Goal: Task Accomplishment & Management: Use online tool/utility

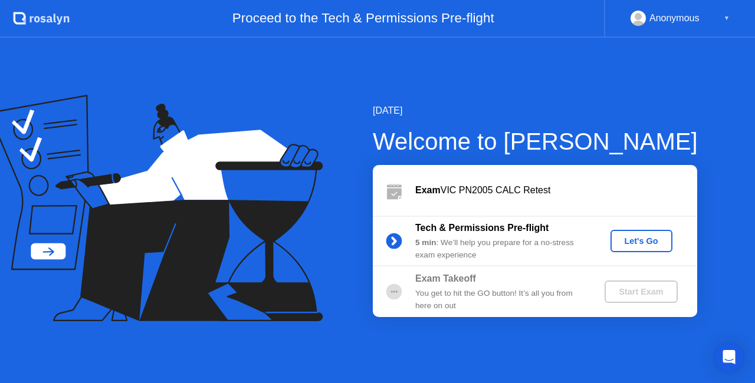
click at [640, 236] on div "Let's Go" at bounding box center [641, 240] width 52 height 9
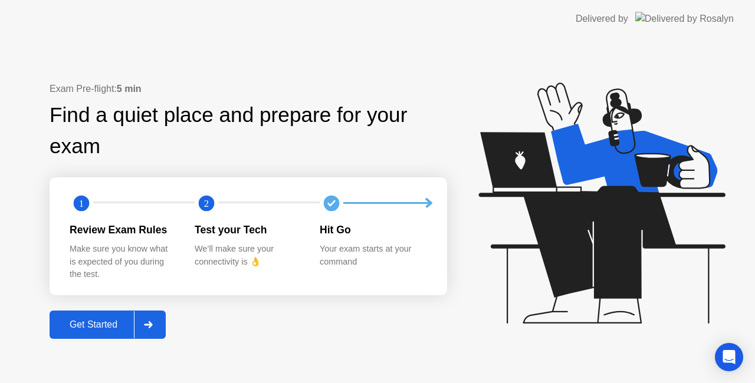
click at [159, 327] on div at bounding box center [148, 324] width 28 height 27
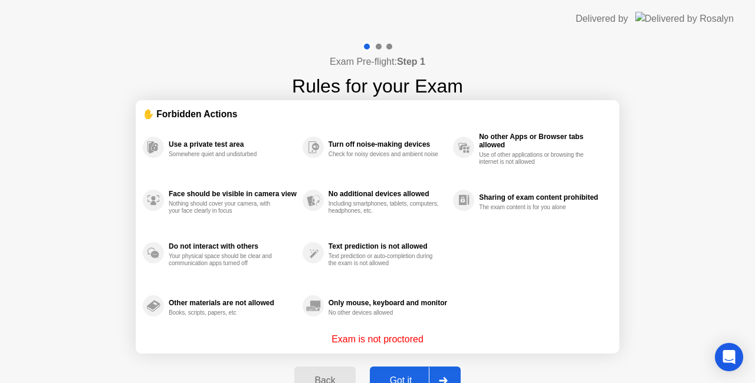
click at [452, 372] on div at bounding box center [443, 380] width 28 height 27
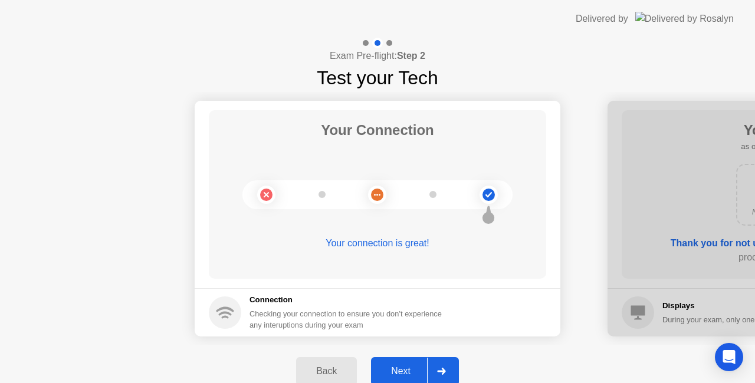
click at [447, 361] on div at bounding box center [441, 371] width 28 height 27
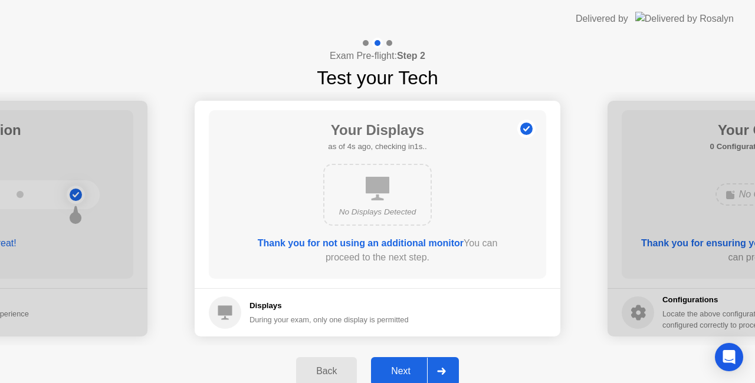
click at [452, 361] on div at bounding box center [441, 371] width 28 height 27
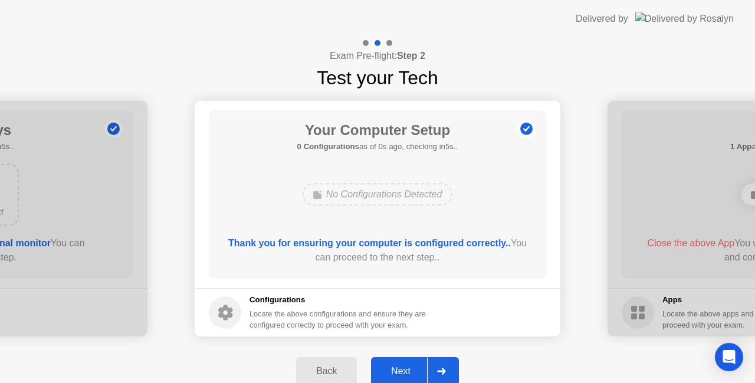
click at [446, 371] on div at bounding box center [441, 371] width 28 height 27
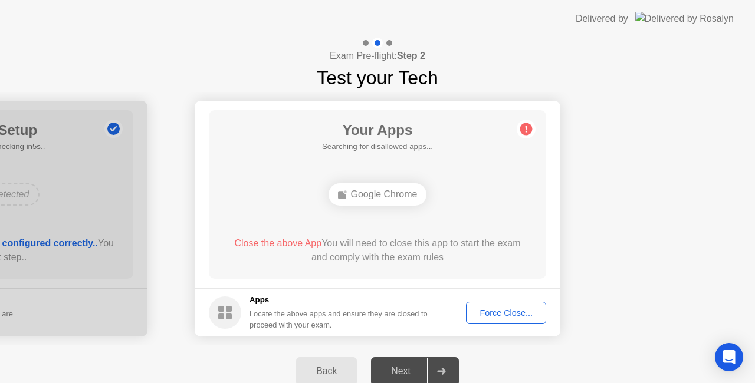
click at [497, 320] on button "Force Close..." at bounding box center [506, 313] width 80 height 22
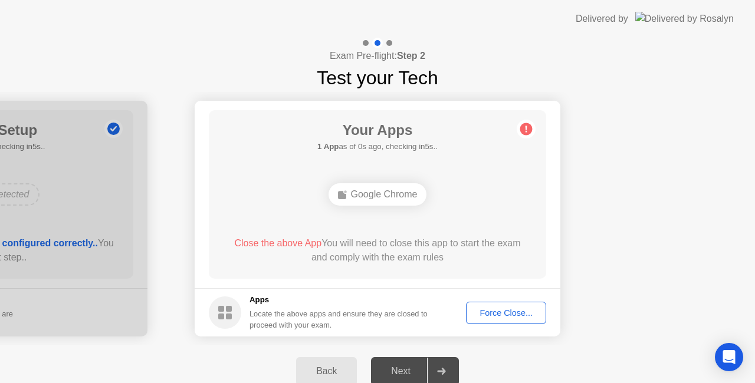
click at [519, 312] on div "Force Close..." at bounding box center [506, 312] width 72 height 9
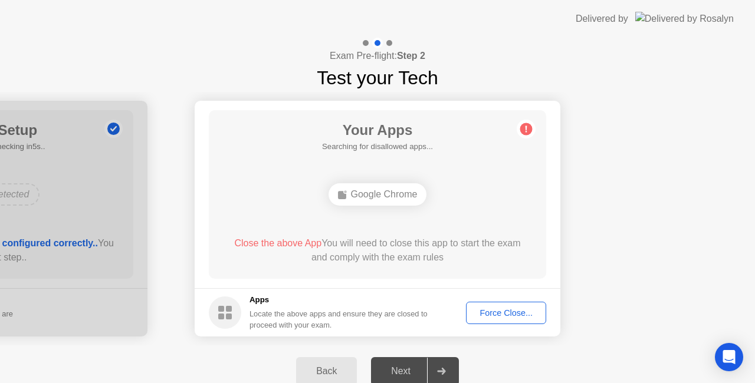
drag, startPoint x: 519, startPoint y: 315, endPoint x: 519, endPoint y: 328, distance: 13.6
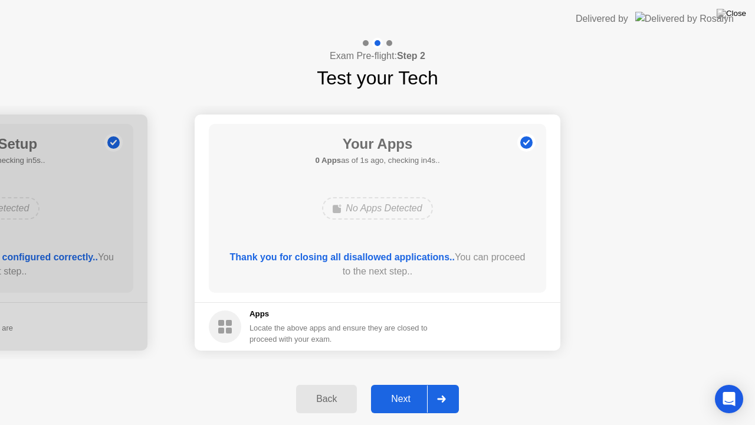
click at [441, 383] on div at bounding box center [441, 398] width 28 height 27
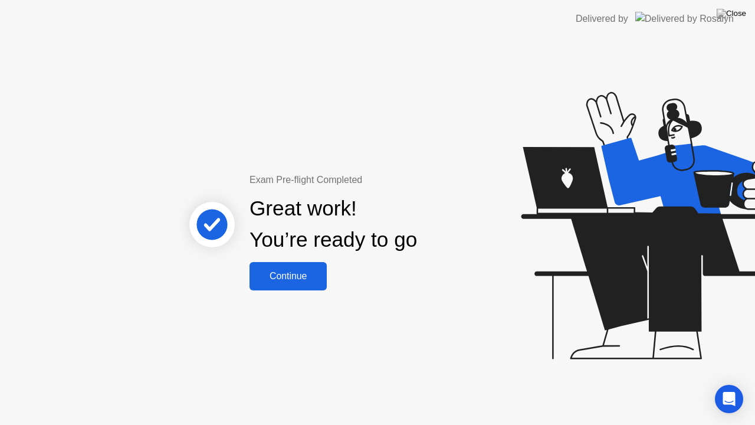
click at [310, 275] on div "Continue" at bounding box center [288, 276] width 70 height 11
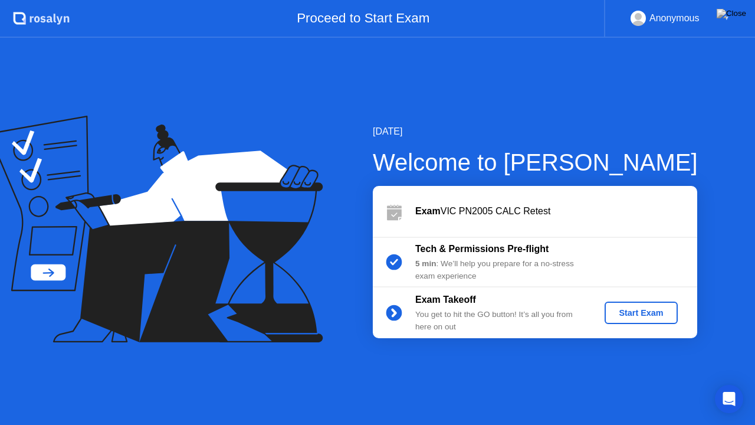
click at [651, 317] on div "Start Exam" at bounding box center [640, 312] width 63 height 9
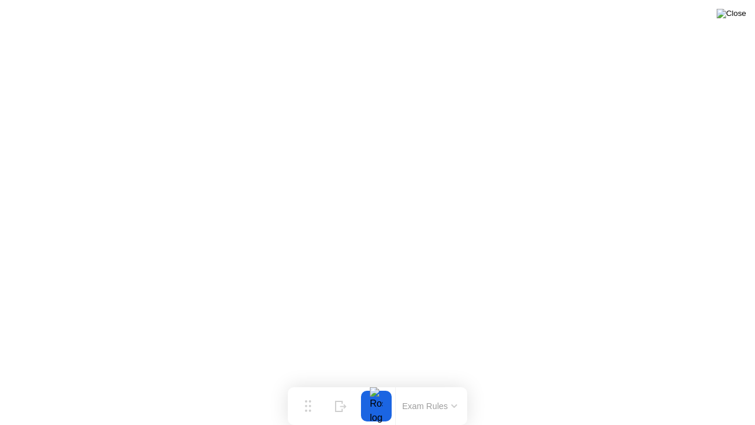
click at [740, 15] on img at bounding box center [731, 13] width 29 height 9
